Goal: Use online tool/utility: Utilize a website feature to perform a specific function

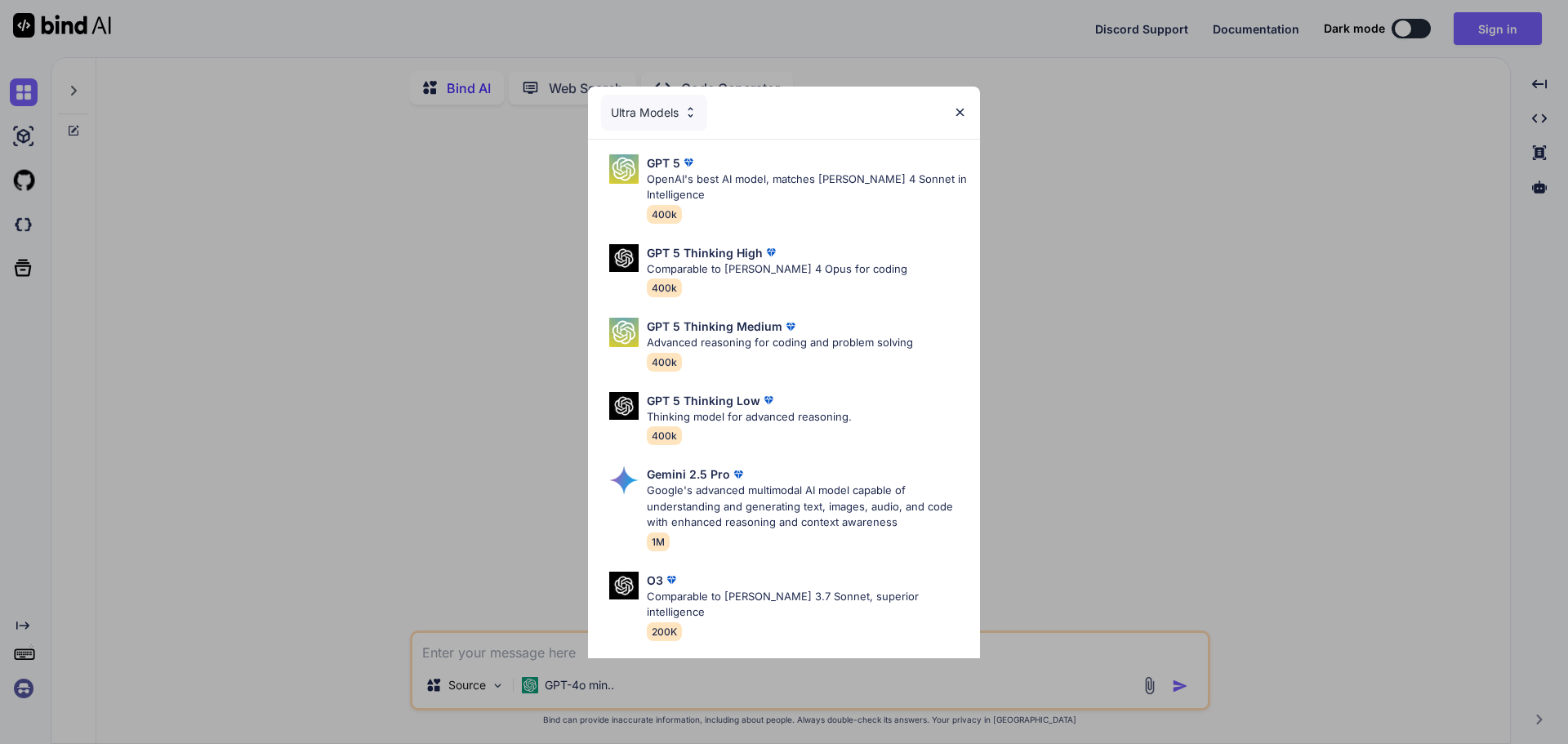
click at [953, 116] on img at bounding box center [959, 113] width 14 height 14
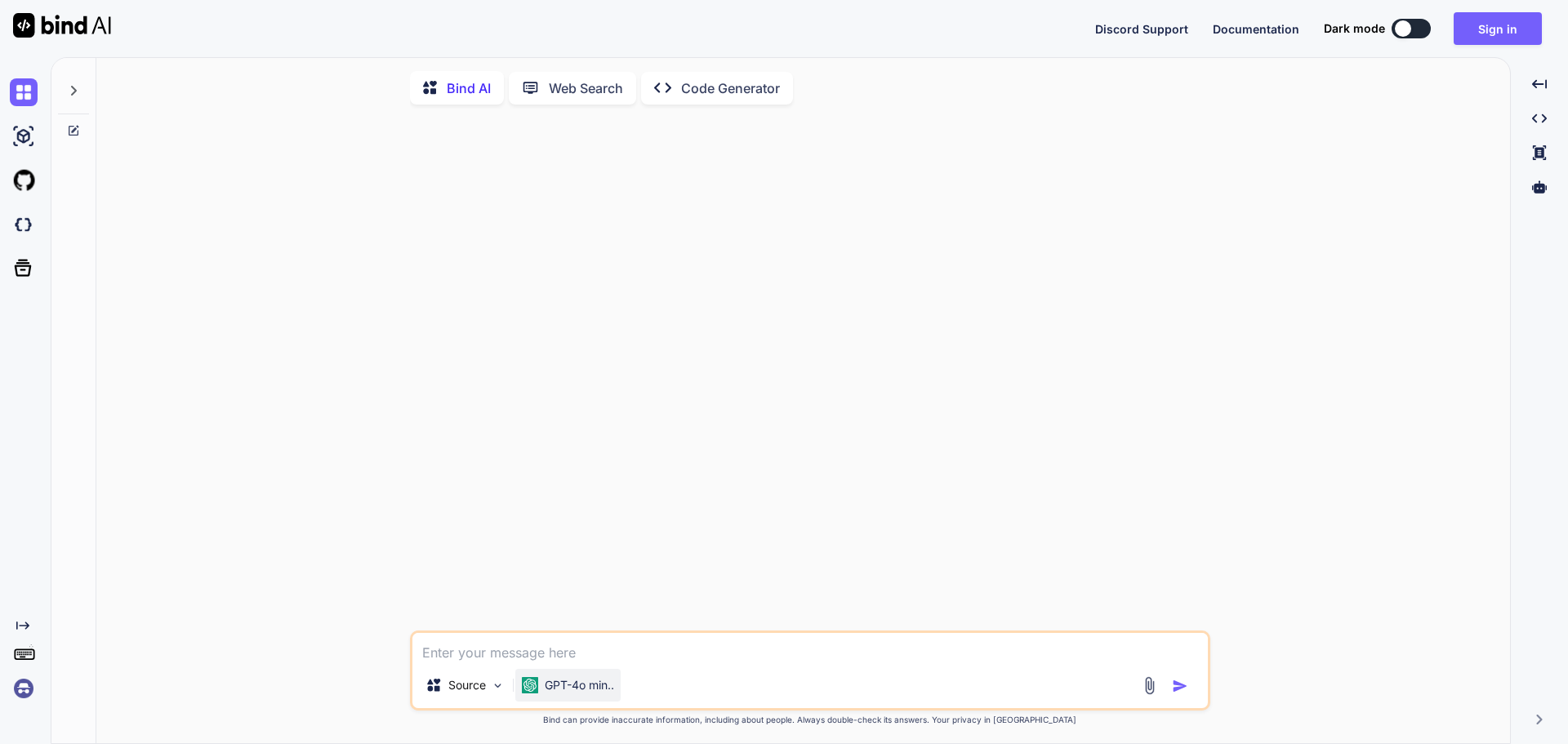
click at [581, 691] on p "GPT-4o min.." at bounding box center [578, 685] width 69 height 17
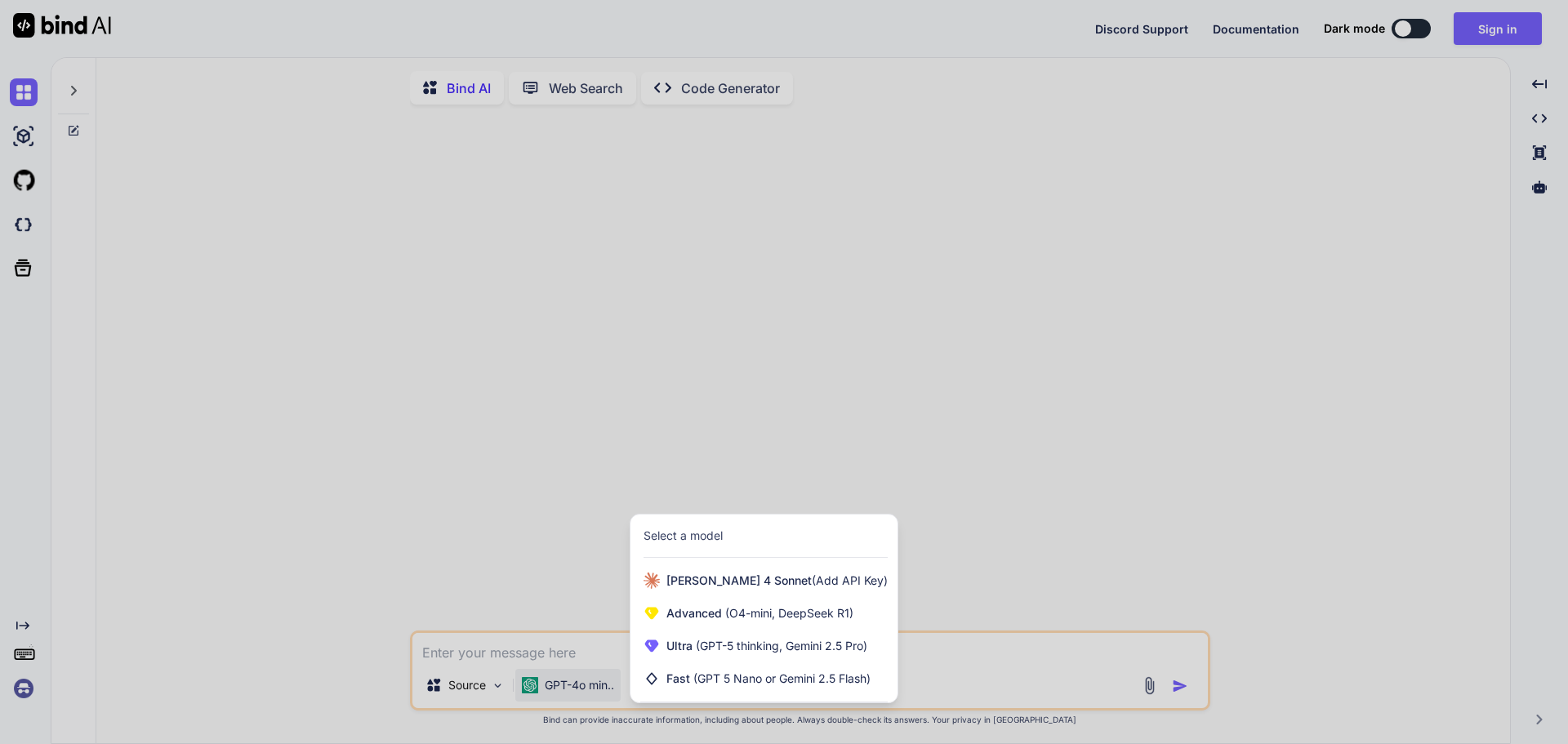
drag, startPoint x: 834, startPoint y: 408, endPoint x: 821, endPoint y: 356, distance: 53.6
click at [831, 403] on div at bounding box center [784, 372] width 1568 height 744
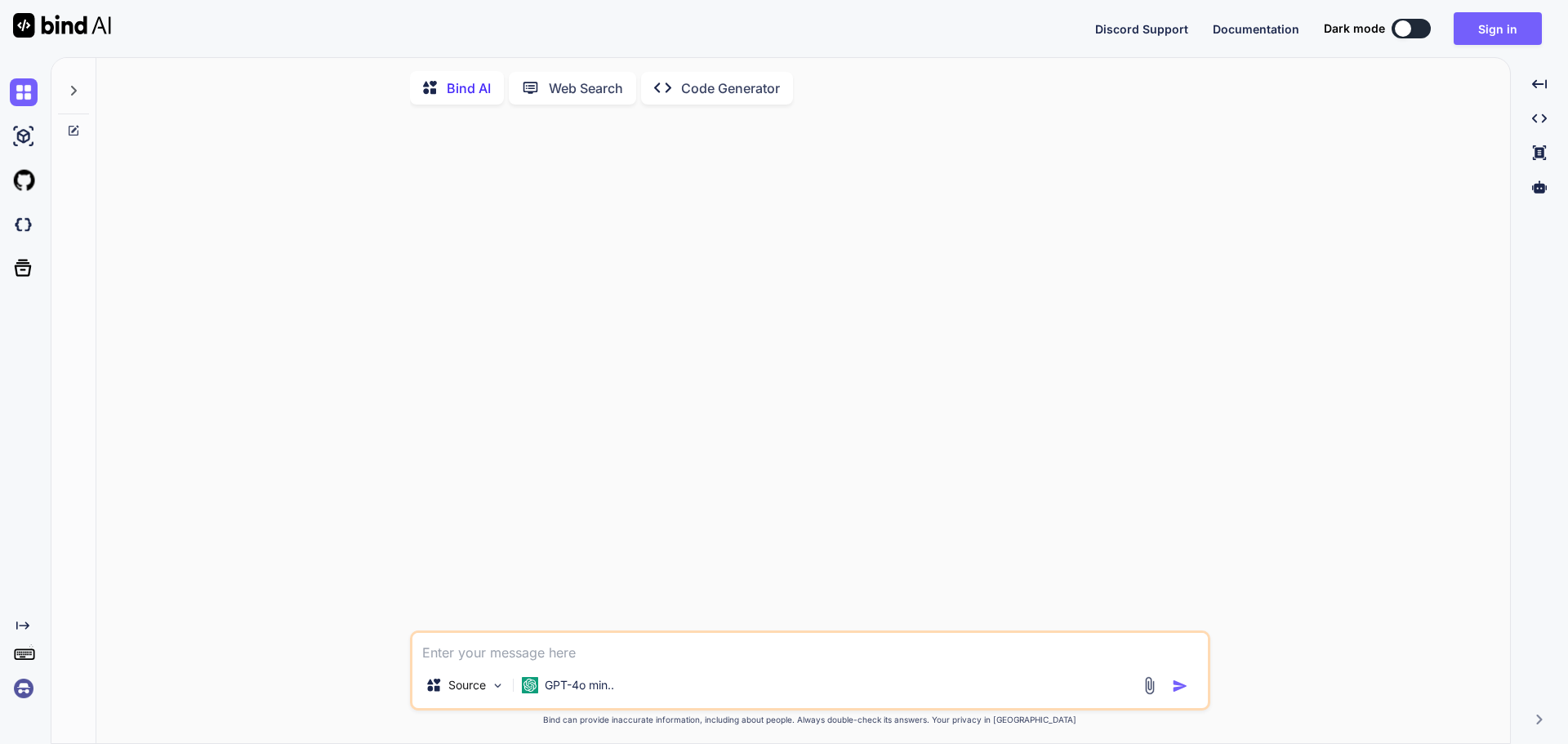
click at [447, 209] on div at bounding box center [811, 374] width 797 height 513
click at [55, 23] on img at bounding box center [62, 24] width 98 height 24
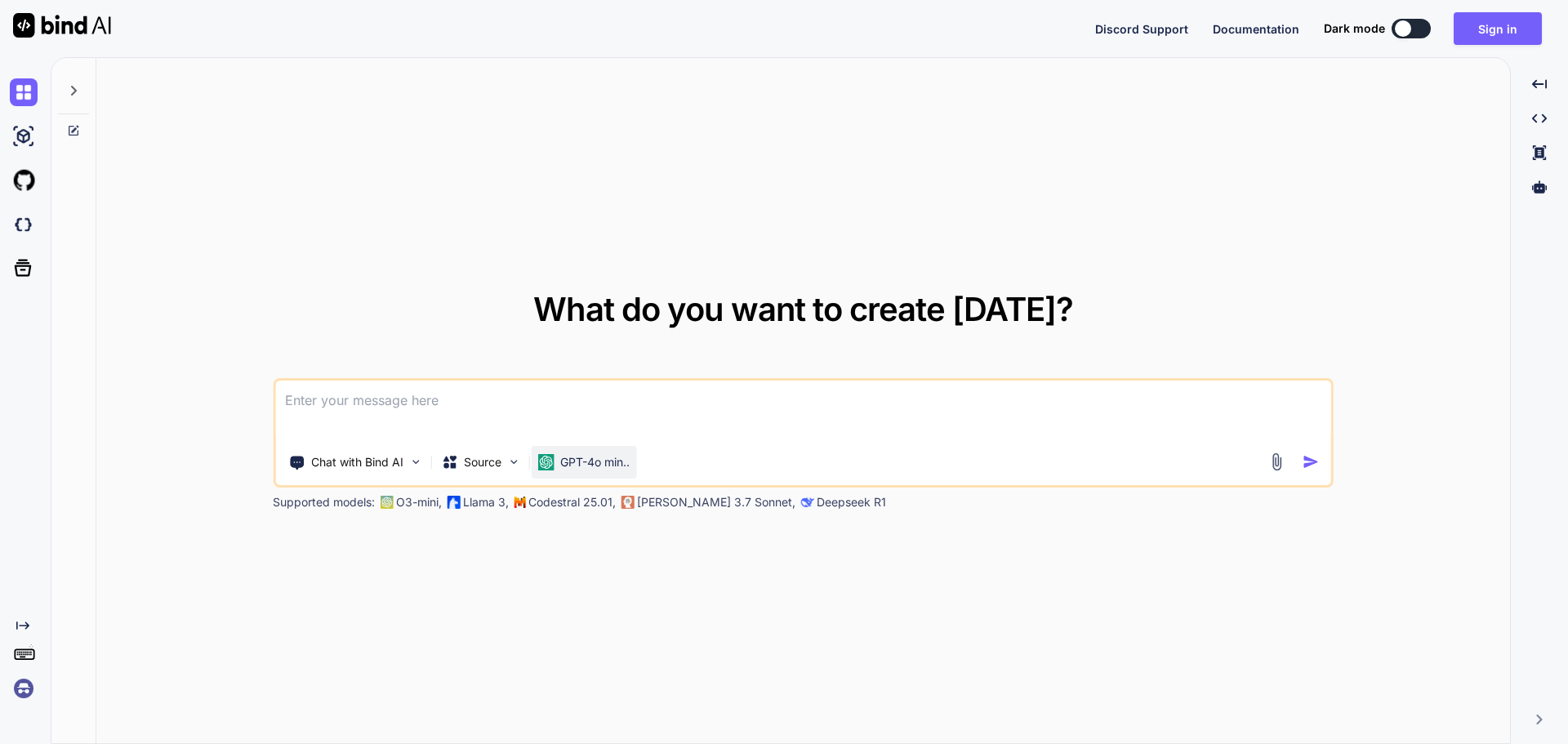
click at [585, 460] on p "GPT-4o min.." at bounding box center [594, 462] width 69 height 17
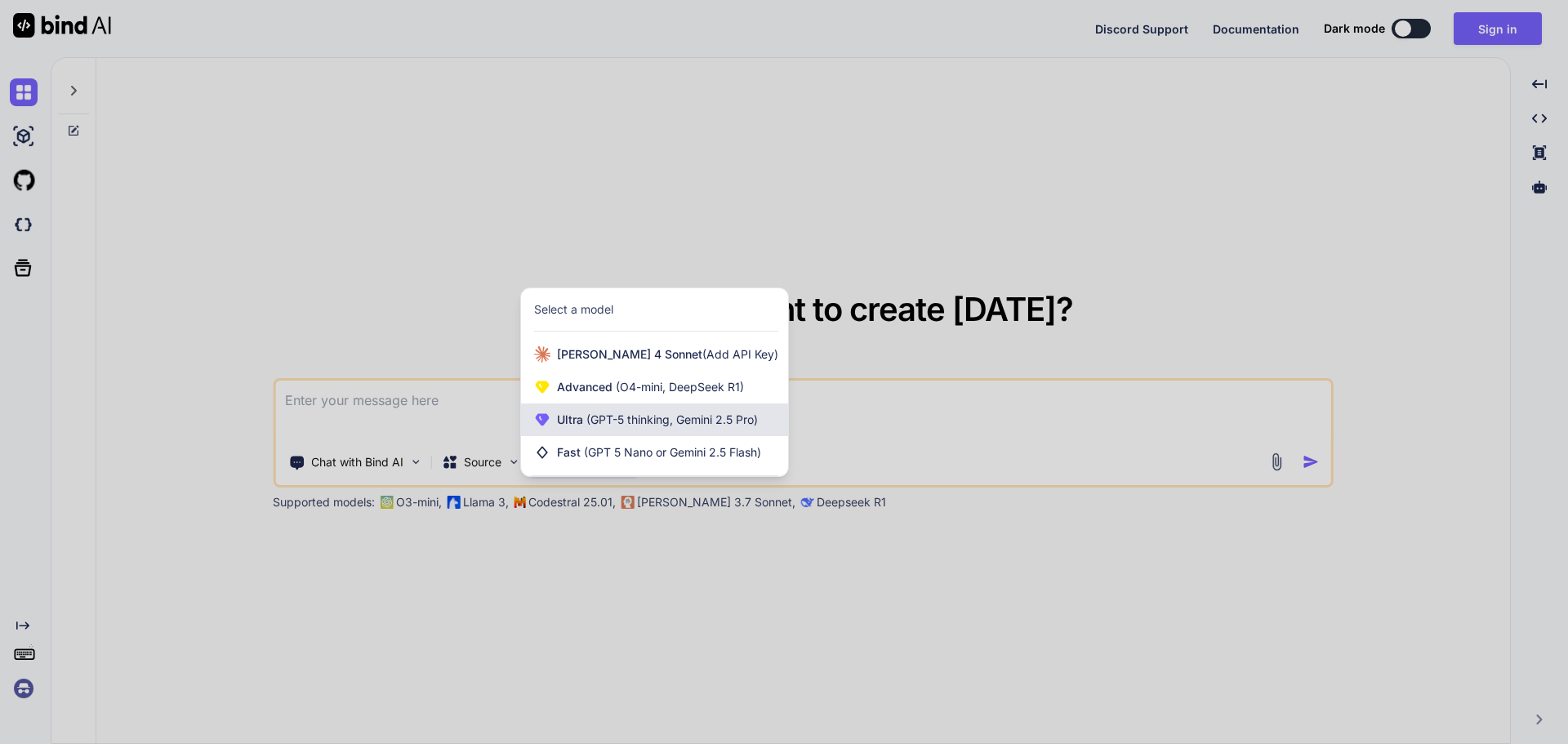
click at [629, 414] on span "(GPT-5 thinking, Gemini 2.5 Pro)" at bounding box center [670, 419] width 175 height 14
type textarea "x"
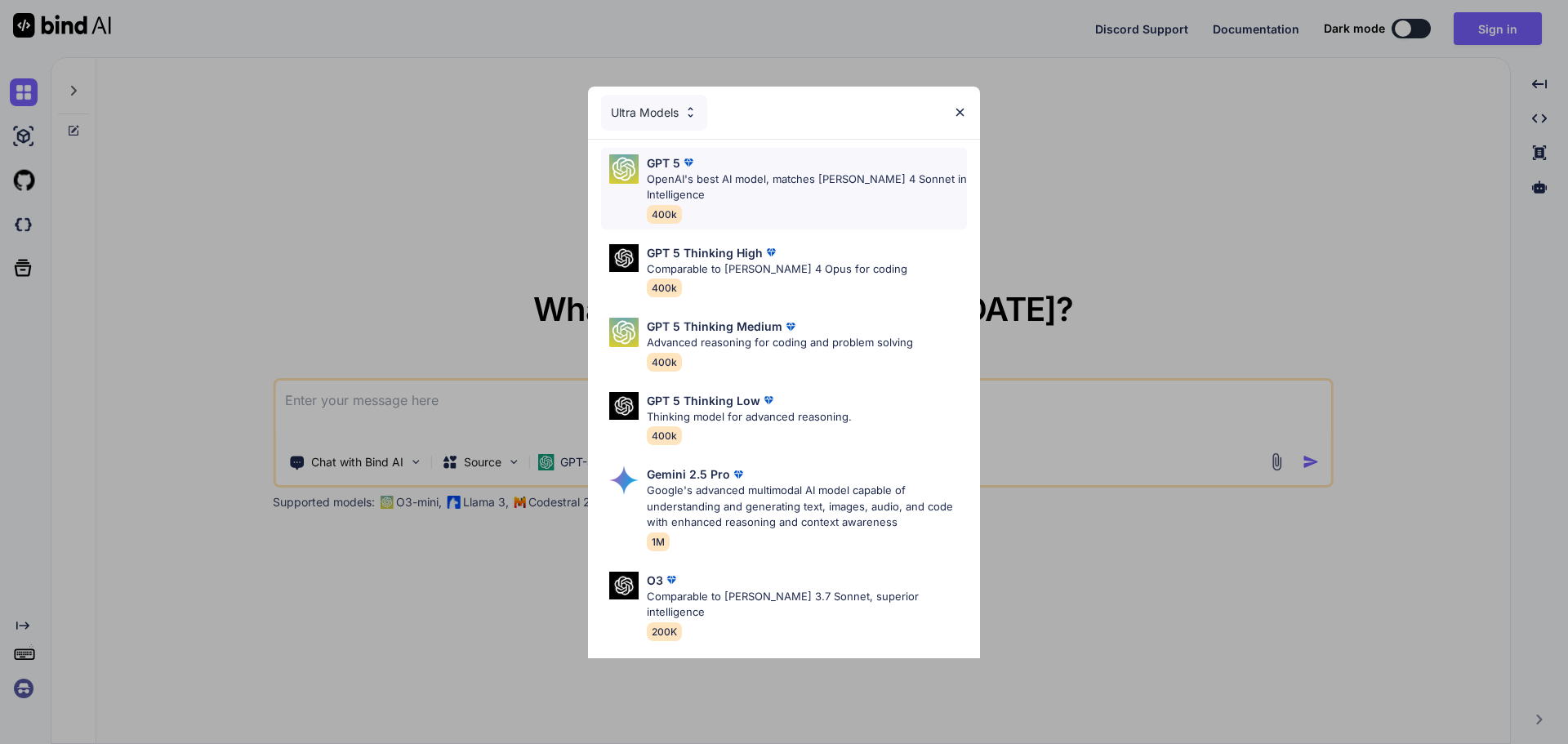
click at [692, 200] on p "OpenAI's best AI model, matches [PERSON_NAME] 4 Sonnet in Intelligence" at bounding box center [807, 187] width 320 height 32
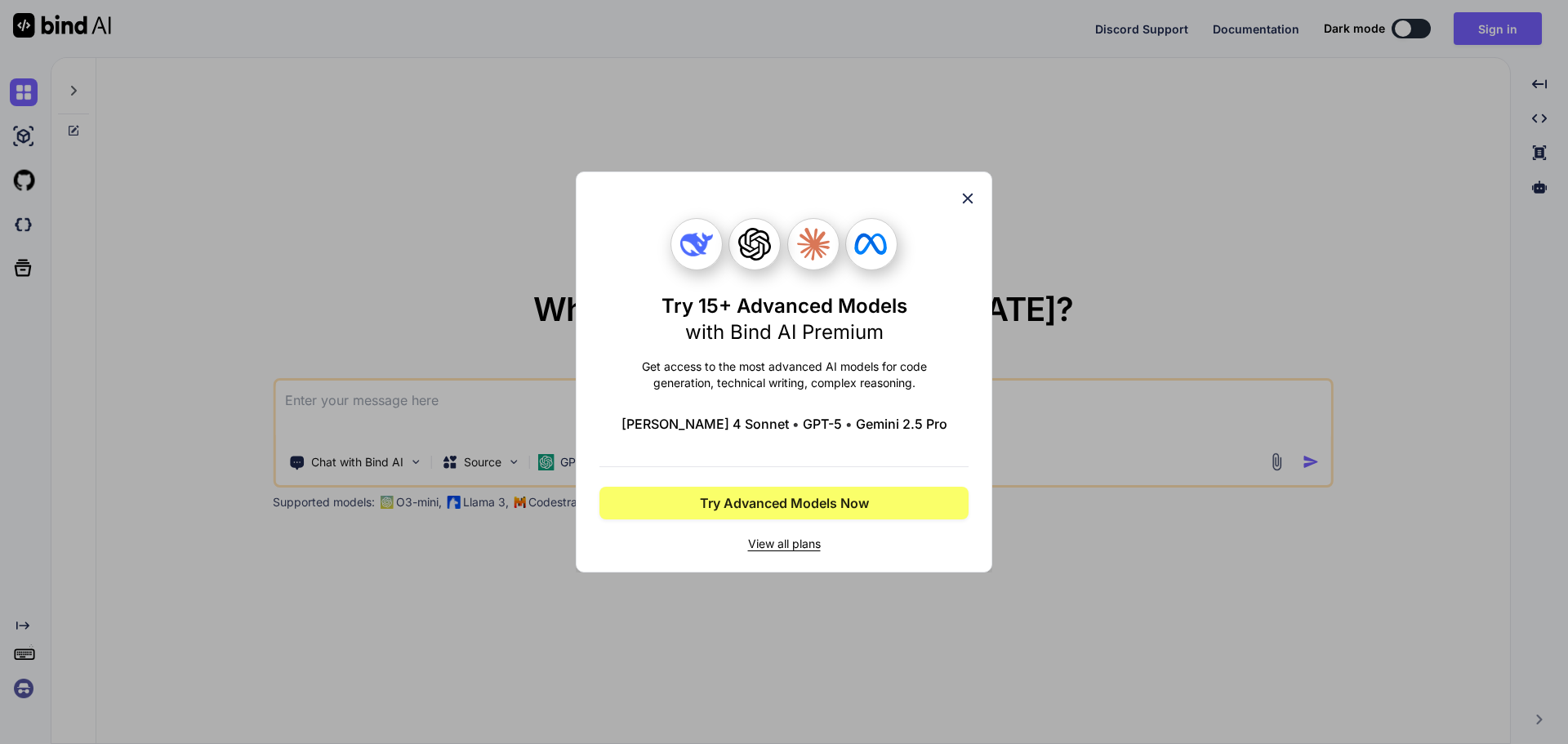
click at [964, 190] on icon at bounding box center [967, 199] width 18 height 18
